Goal: Information Seeking & Learning: Learn about a topic

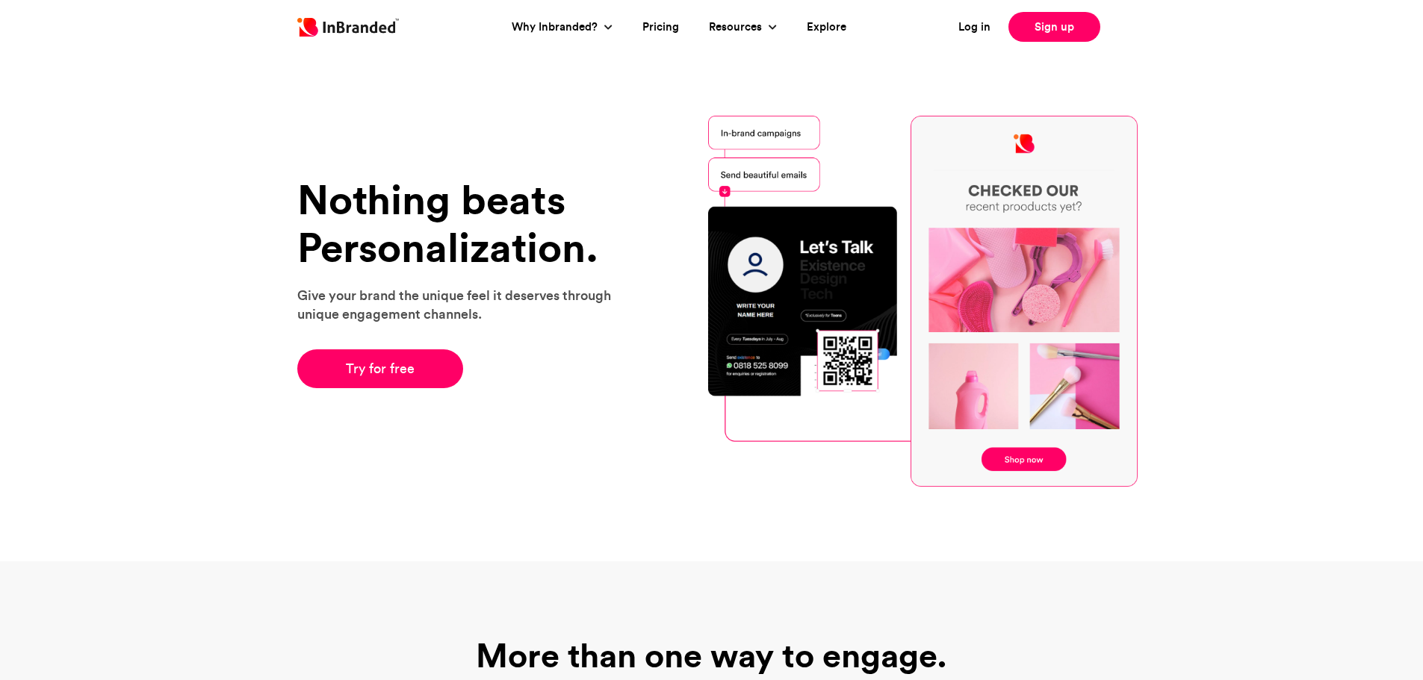
click at [444, 142] on div "Nothing beats Personalization. Give your brand the unique feel it deserves thro…" at bounding box center [711, 301] width 851 height 371
drag, startPoint x: 0, startPoint y: 0, endPoint x: 586, endPoint y: 367, distance: 691.8
click at [577, 359] on div "Nothing beats Personalization. Give your brand the unique feel it deserves thro…" at bounding box center [711, 301] width 851 height 371
click at [586, 367] on div "Try for free" at bounding box center [463, 368] width 332 height 39
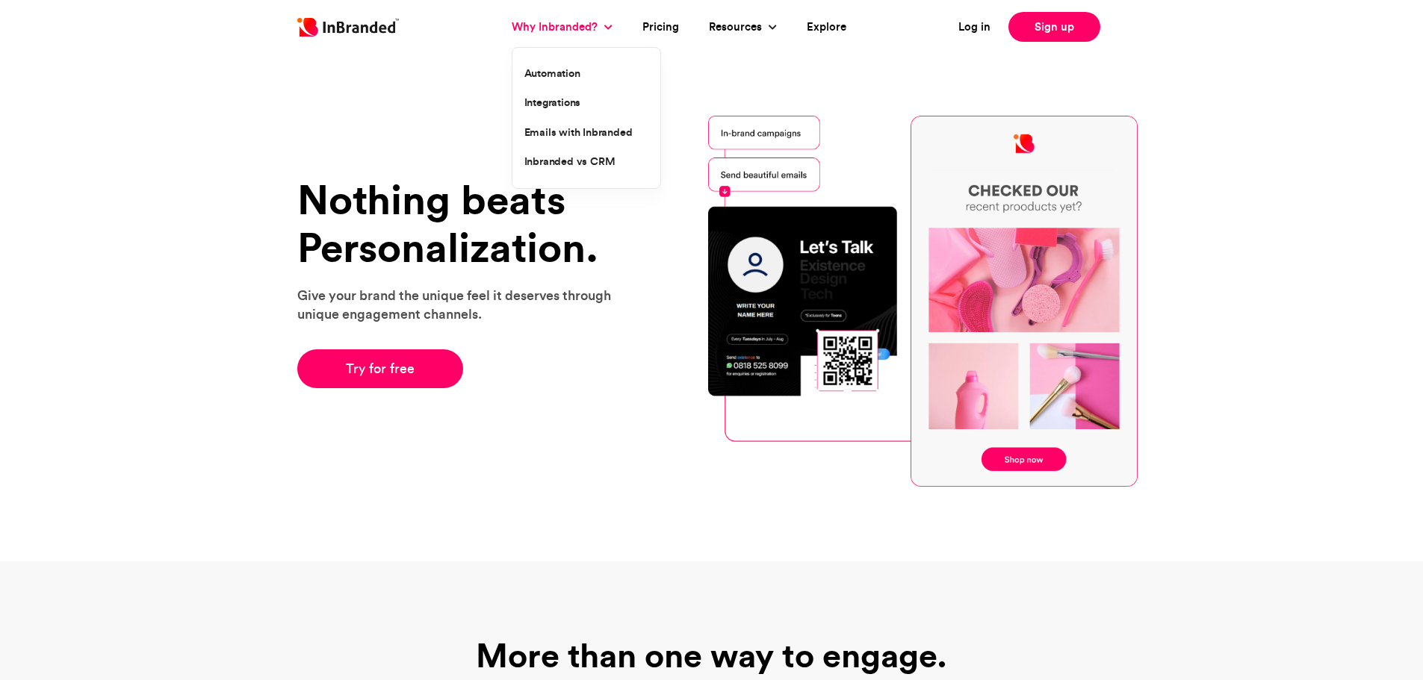
click at [586, 27] on link "Why Inbranded?" at bounding box center [557, 27] width 90 height 17
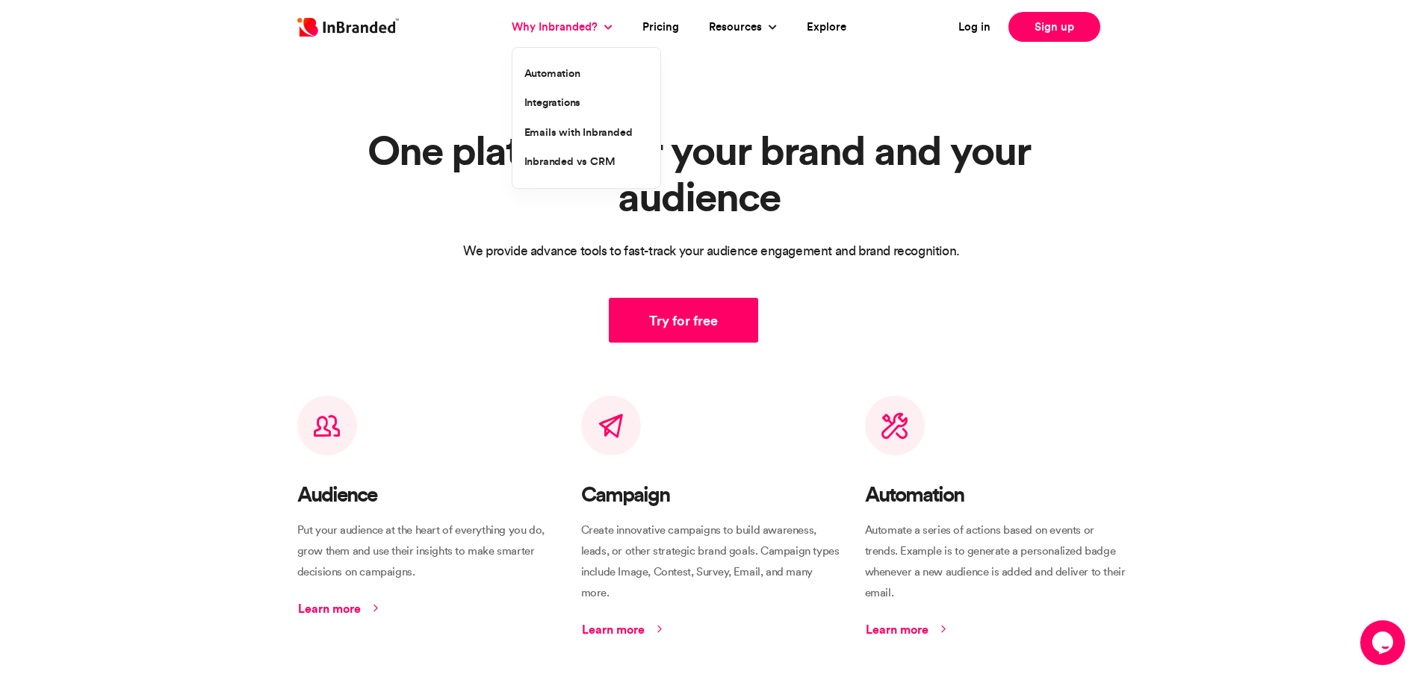
click at [532, 31] on link "Why Inbranded?" at bounding box center [557, 27] width 90 height 17
